Goal: Information Seeking & Learning: Learn about a topic

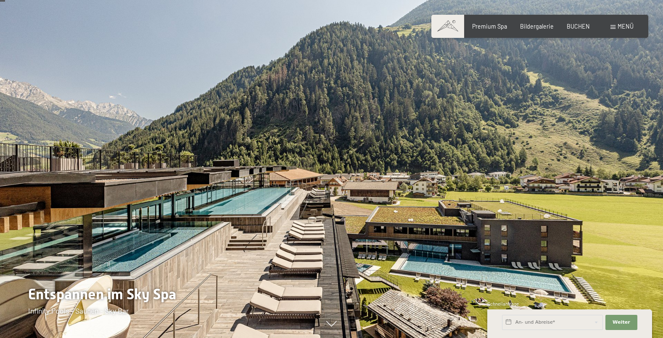
scroll to position [43, 0]
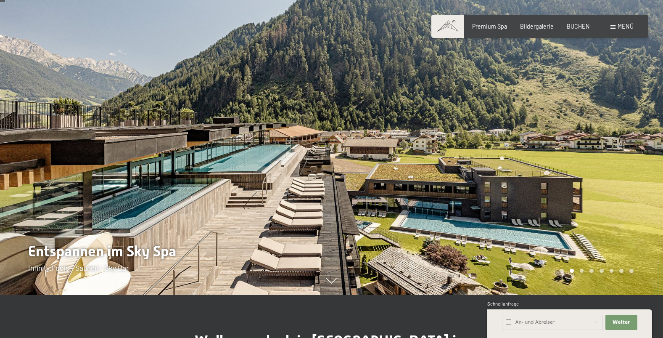
click at [596, 148] on div at bounding box center [498, 126] width 332 height 338
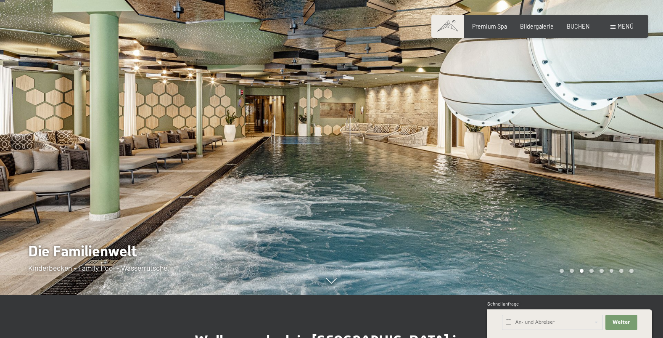
click at [596, 148] on div at bounding box center [498, 126] width 332 height 338
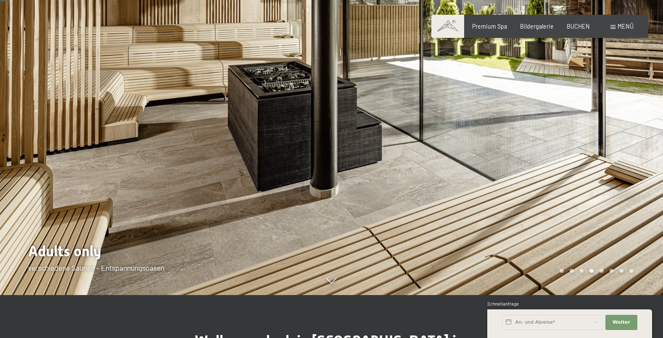
click at [596, 148] on div at bounding box center [498, 126] width 332 height 338
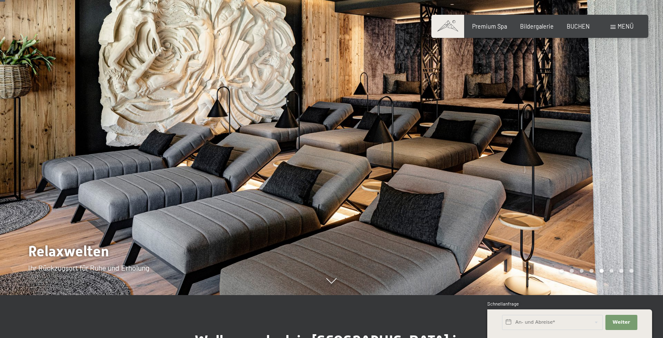
click at [596, 148] on div at bounding box center [498, 126] width 332 height 338
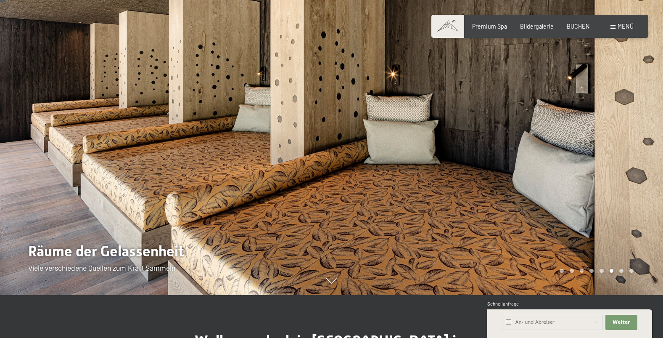
click at [596, 148] on div at bounding box center [498, 126] width 332 height 338
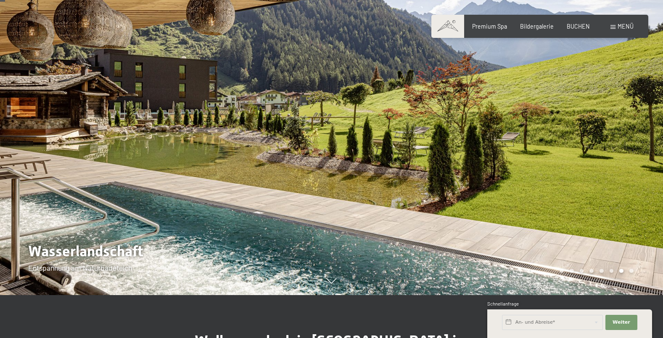
click at [596, 148] on div at bounding box center [498, 126] width 332 height 338
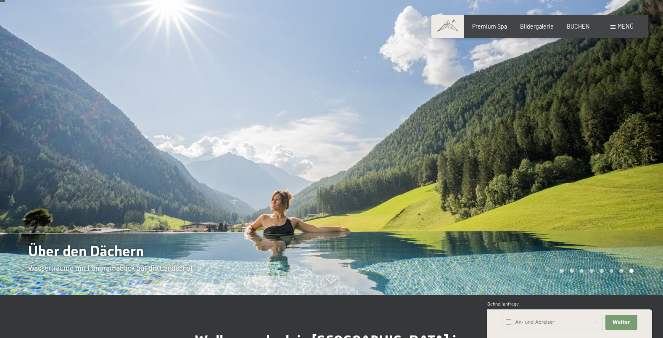
click at [596, 148] on div at bounding box center [498, 126] width 332 height 338
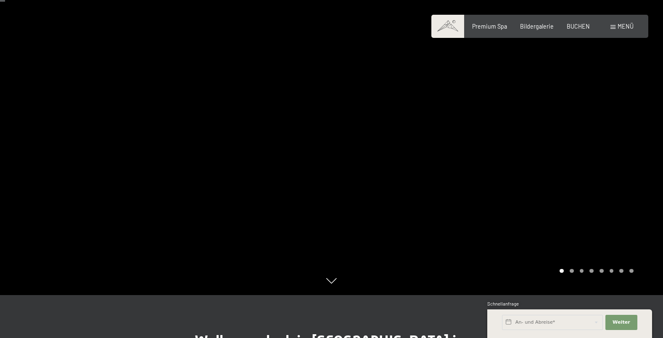
click at [596, 148] on div at bounding box center [498, 126] width 332 height 338
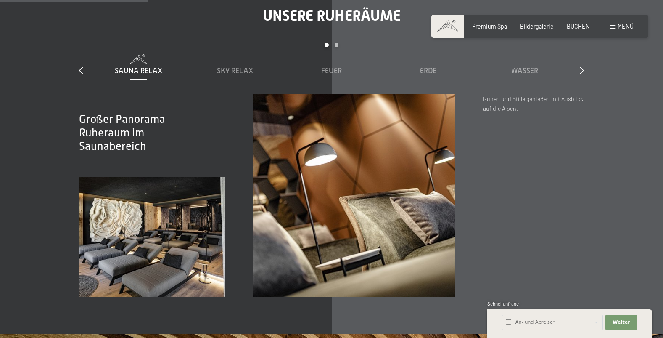
scroll to position [1201, 0]
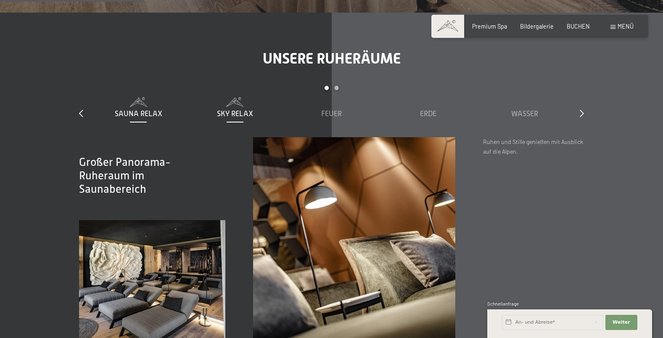
click at [229, 109] on span "Sky Relax" at bounding box center [235, 113] width 36 height 8
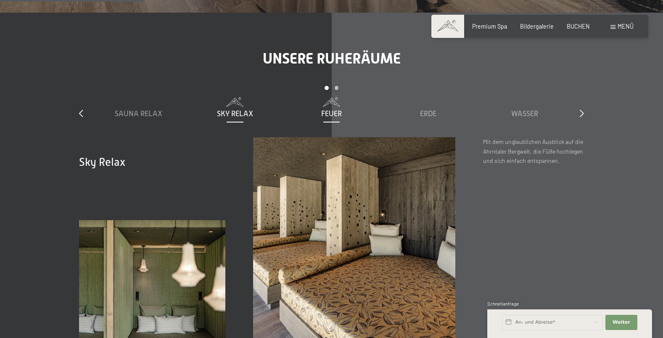
click at [339, 109] on span "Feuer" at bounding box center [331, 113] width 21 height 8
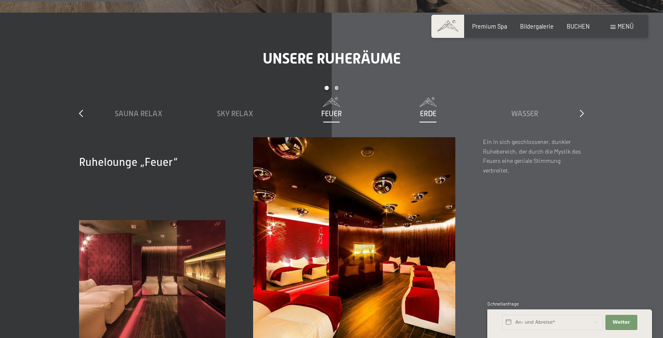
click at [435, 109] on span "Erde" at bounding box center [428, 113] width 16 height 8
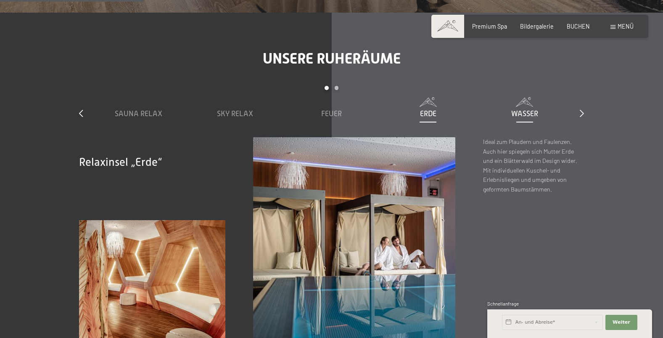
click at [517, 109] on div "Wasser" at bounding box center [524, 114] width 89 height 11
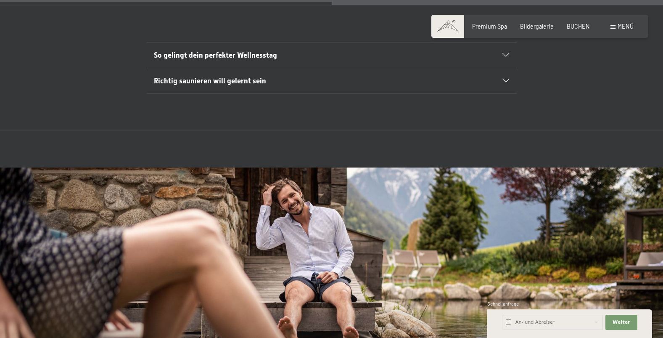
scroll to position [2918, 0]
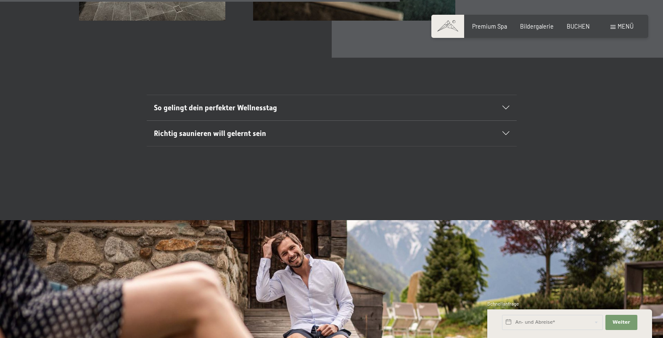
click at [508, 106] on icon at bounding box center [506, 108] width 7 height 4
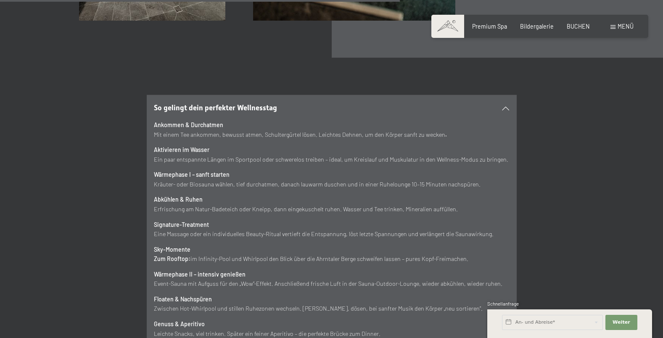
click at [508, 106] on icon at bounding box center [506, 108] width 7 height 4
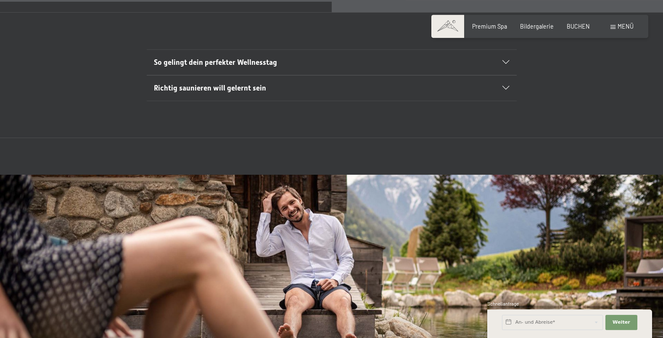
scroll to position [2960, 0]
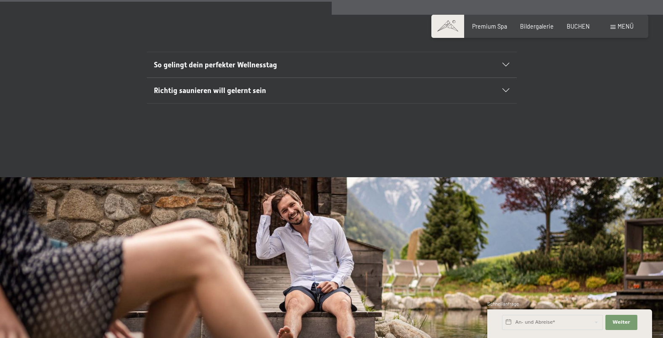
click at [503, 78] on div "Richtig saunieren will gelernt sein" at bounding box center [331, 90] width 355 height 25
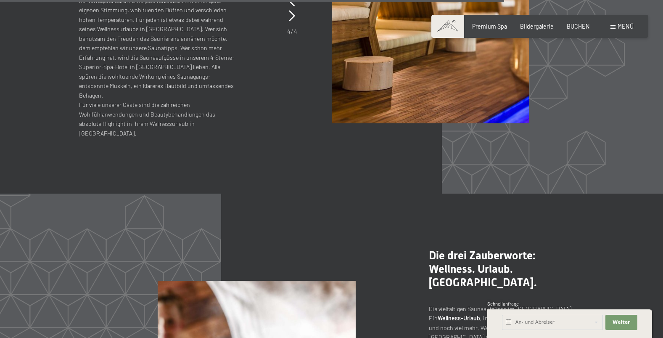
scroll to position [3947, 0]
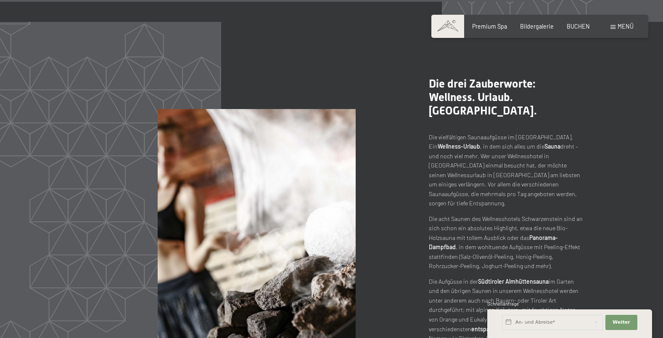
click at [496, 22] on div "Buchen Anfragen Premium Spa Bildergalerie BUCHEN Menü DE IT EN Gutschein Bilder…" at bounding box center [539, 26] width 187 height 8
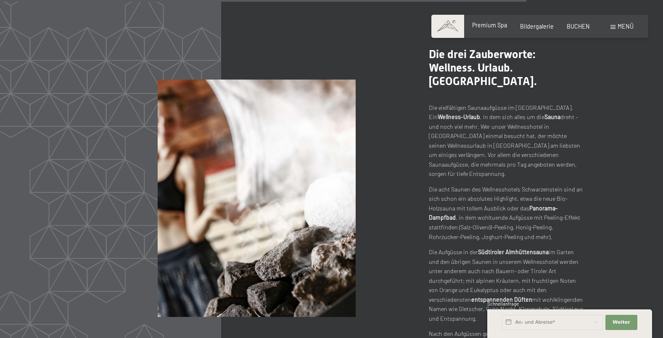
click at [496, 24] on span "Premium Spa" at bounding box center [489, 24] width 35 height 7
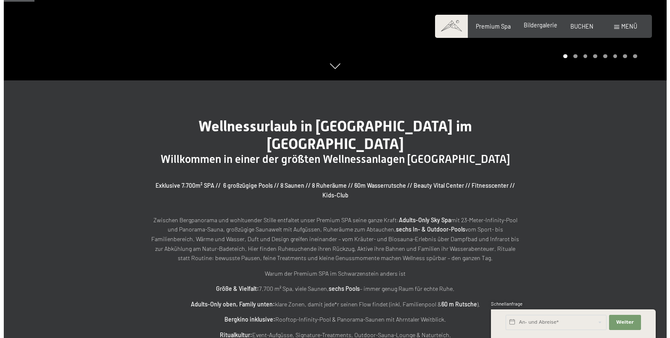
scroll to position [257, 0]
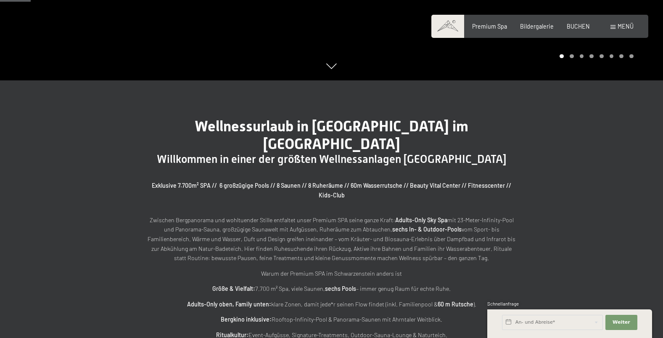
click at [615, 26] on span at bounding box center [613, 27] width 5 height 4
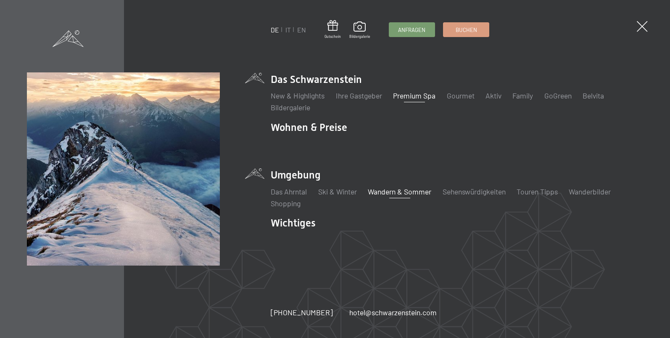
click at [393, 193] on link "Wandern & Sommer" at bounding box center [400, 191] width 64 height 9
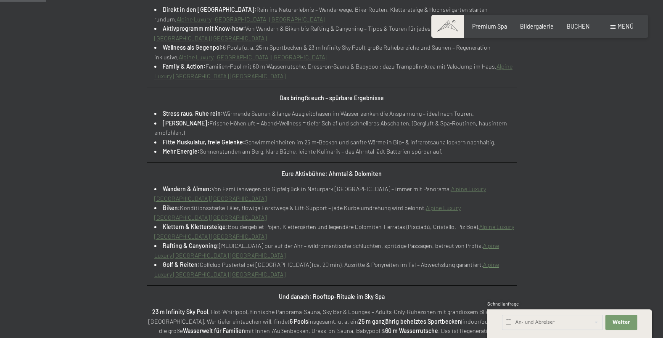
scroll to position [429, 0]
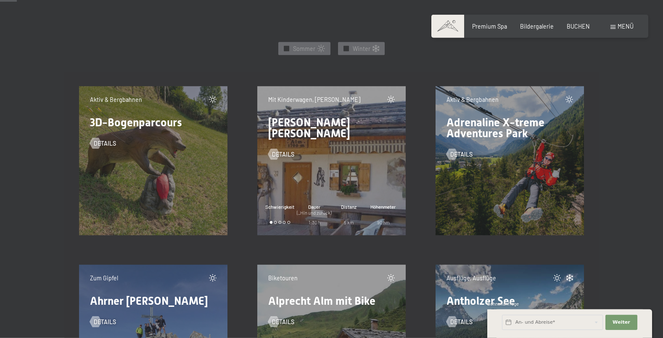
scroll to position [386, 0]
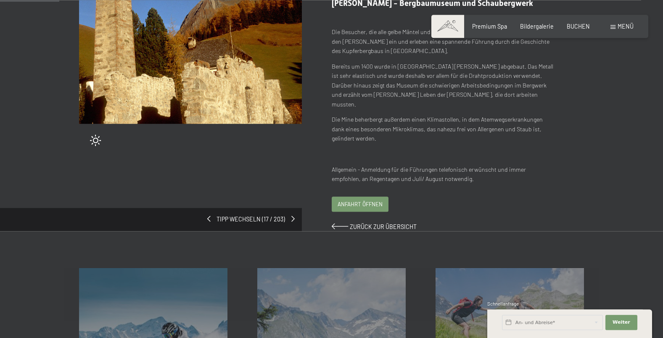
scroll to position [43, 0]
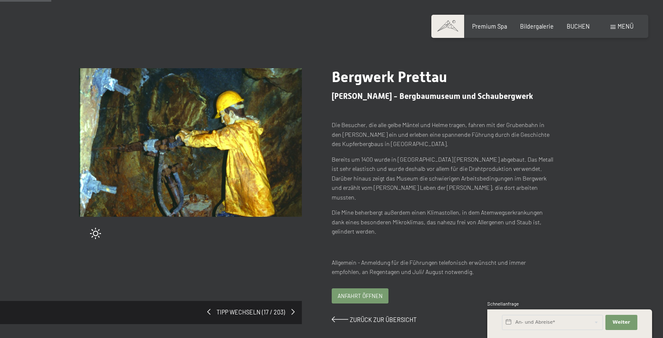
click at [365, 292] on span "Anfahrt öffnen" at bounding box center [360, 296] width 45 height 8
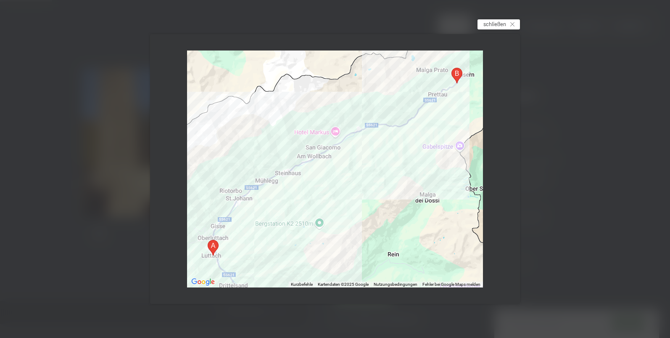
click at [493, 24] on span "schließen" at bounding box center [495, 24] width 23 height 8
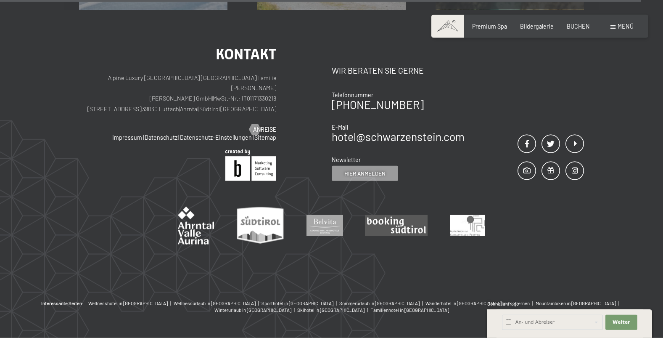
scroll to position [553, 0]
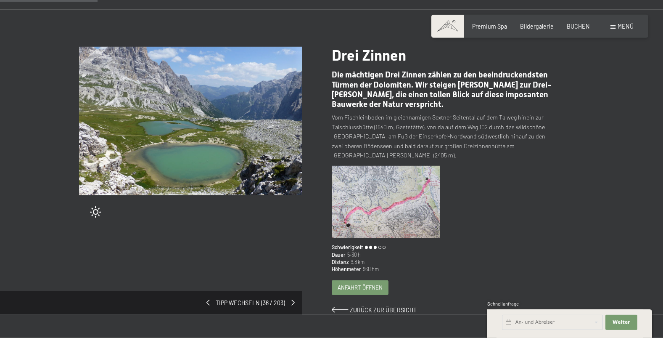
scroll to position [86, 0]
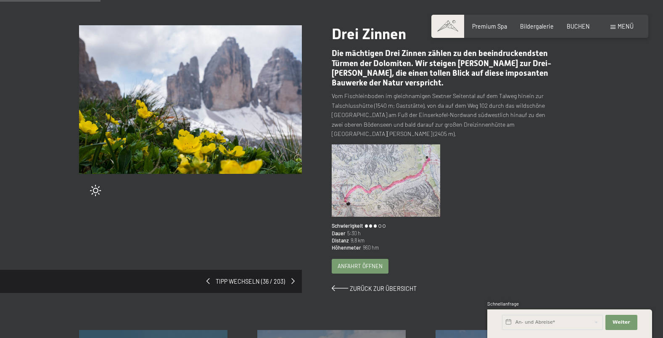
click at [415, 177] on img at bounding box center [386, 180] width 109 height 72
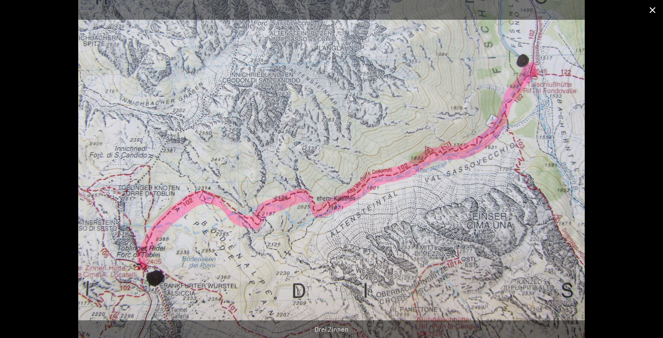
click at [654, 8] on button "Close gallery" at bounding box center [652, 10] width 21 height 20
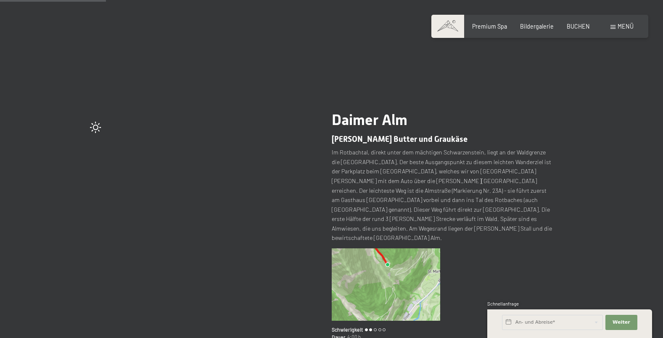
scroll to position [86, 0]
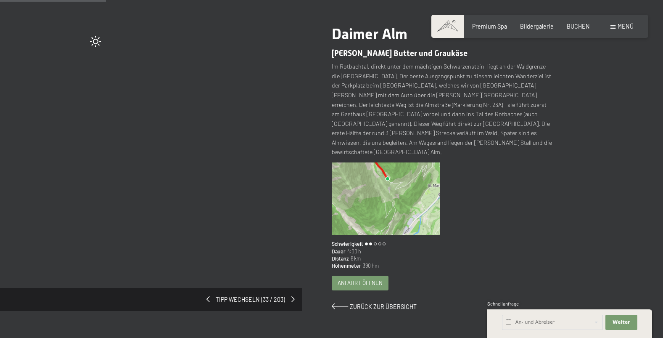
click at [360, 276] on div "Anfahrt öffnen" at bounding box center [360, 283] width 56 height 14
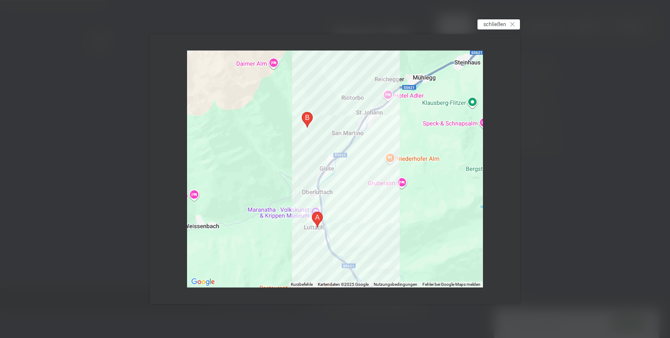
click at [493, 26] on span "schließen" at bounding box center [495, 24] width 23 height 8
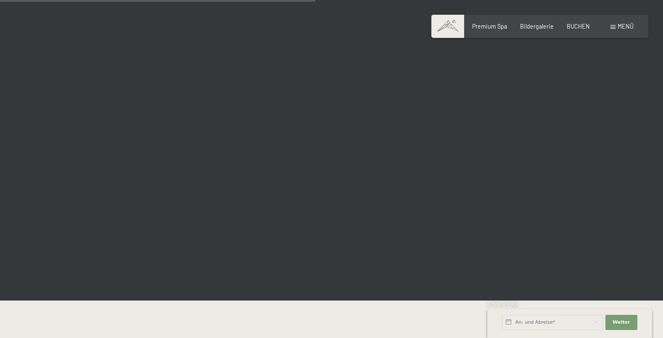
scroll to position [2274, 0]
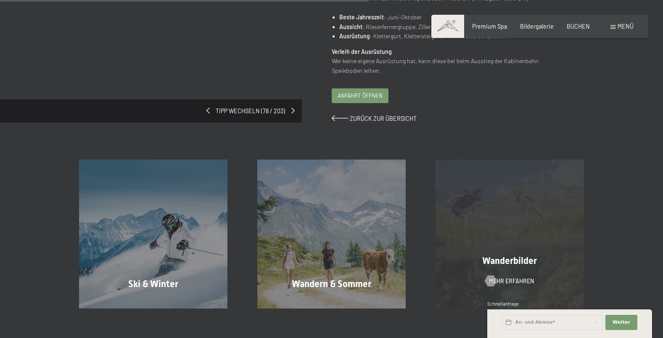
scroll to position [172, 0]
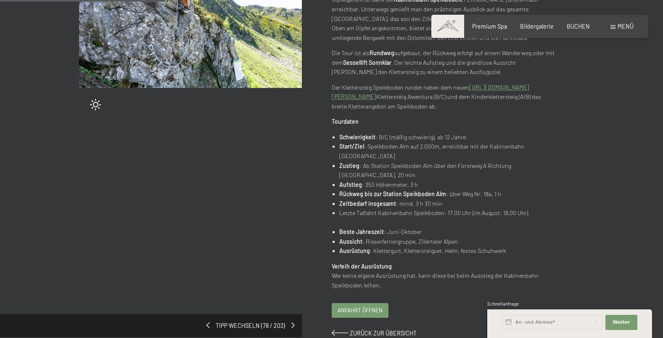
click at [426, 98] on link "https://www.skiworldahrntal.it/de/aktiv-sommer/action/klettersteig-avventura" at bounding box center [431, 92] width 198 height 17
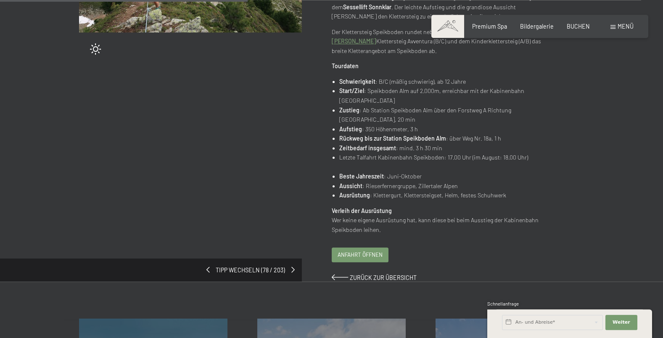
scroll to position [257, 0]
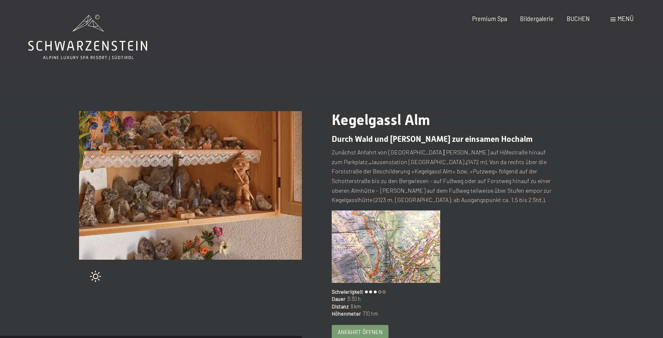
click at [380, 237] on img at bounding box center [386, 246] width 109 height 72
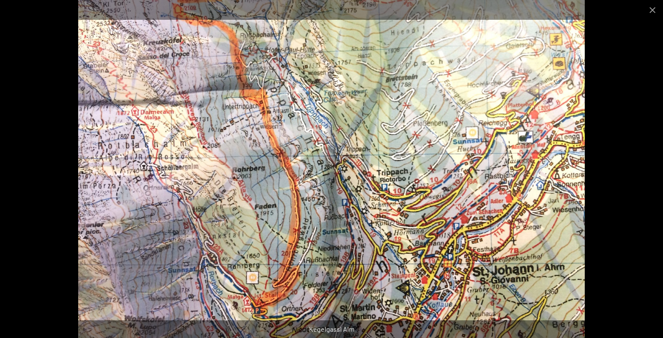
click at [362, 113] on img at bounding box center [331, 169] width 507 height 338
